Goal: Find specific fact: Find specific fact

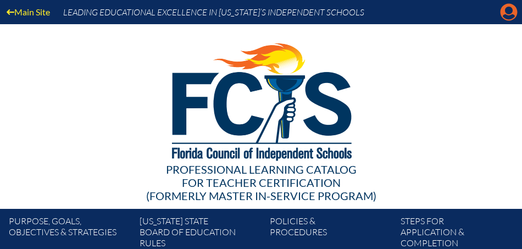
click at [510, 13] on icon "Manage account" at bounding box center [509, 12] width 18 height 18
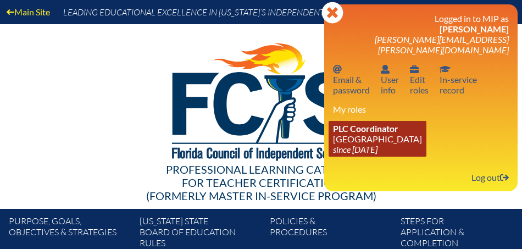
click at [360, 125] on link "PLC Coordinator Saint Andrew’s School since 2008 Aug 1" at bounding box center [378, 139] width 98 height 36
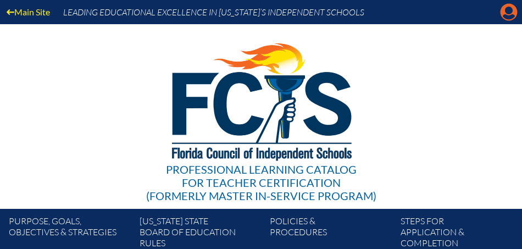
click at [510, 14] on icon "Manage account" at bounding box center [509, 12] width 18 height 18
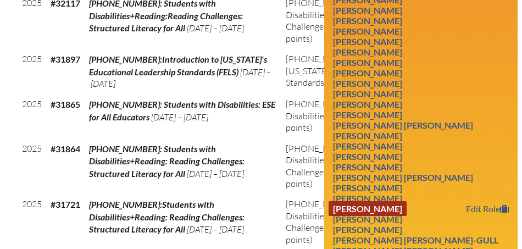
scroll to position [653, 0]
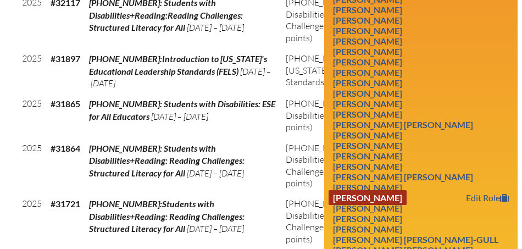
click at [390, 190] on link "Cynthia Anne Longman" at bounding box center [368, 197] width 78 height 15
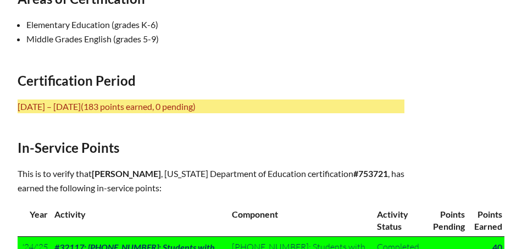
scroll to position [487, 0]
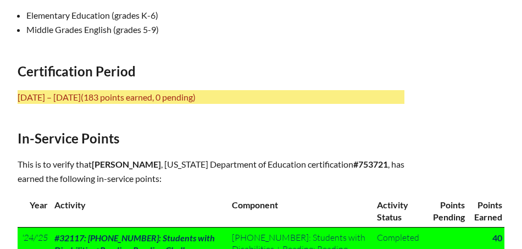
drag, startPoint x: 74, startPoint y: 139, endPoint x: 247, endPoint y: 162, distance: 175.3
click at [247, 162] on p "This is to verify that Cynthia Anne Longman , Florida Department of Education c…" at bounding box center [211, 171] width 387 height 29
copy p "that Cynthia Anne Longman , Florida Department of Education certification #7537…"
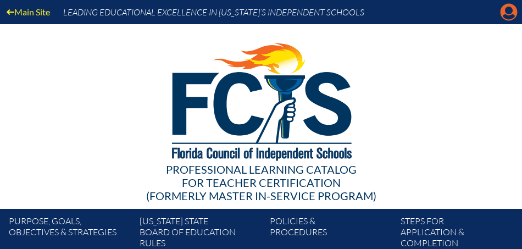
click at [509, 15] on icon at bounding box center [509, 12] width 17 height 17
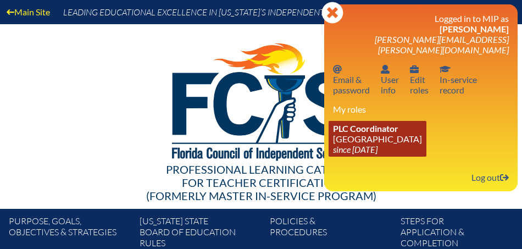
click at [374, 125] on link "PLC Coordinator Saint Andrew’s School since 2008 Aug 1" at bounding box center [378, 139] width 98 height 36
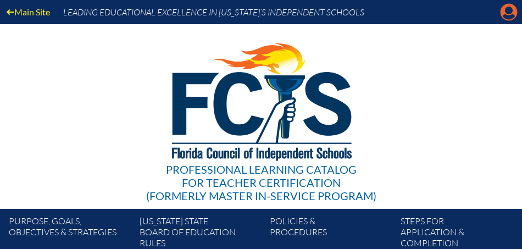
click at [509, 13] on icon "Manage account" at bounding box center [509, 12] width 18 height 18
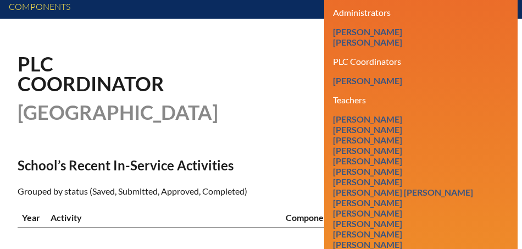
scroll to position [273, 0]
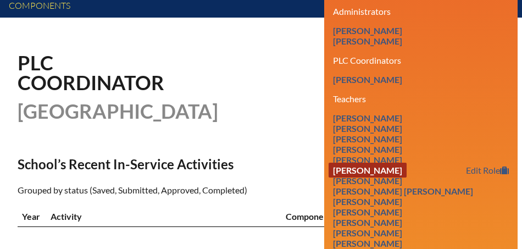
click at [378, 163] on link "[PERSON_NAME]" at bounding box center [368, 170] width 78 height 15
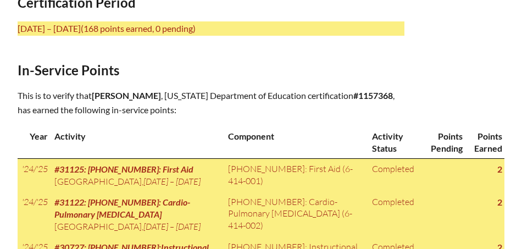
scroll to position [522, 0]
